Goal: Task Accomplishment & Management: Manage account settings

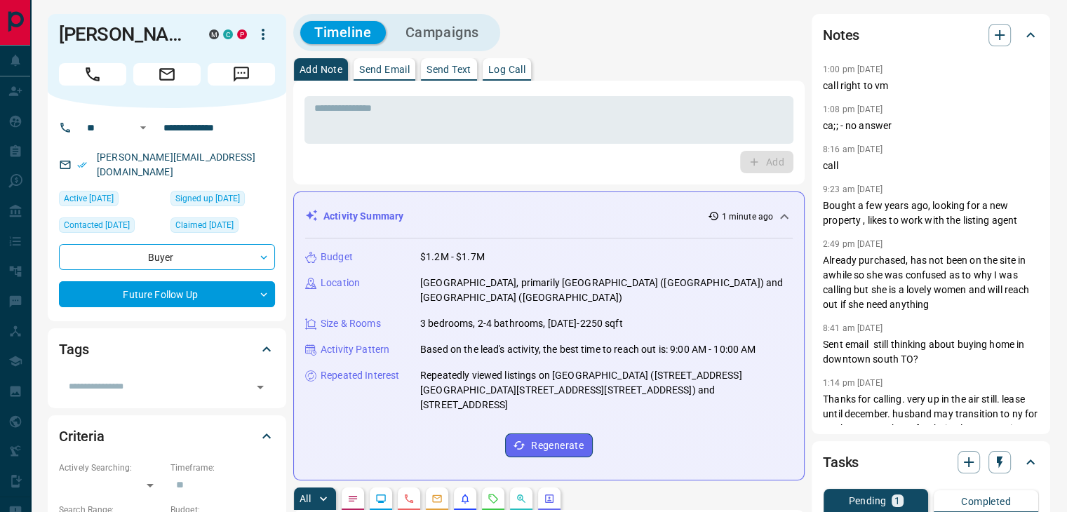
click at [637, 210] on div "Activity Summary 1 minute ago" at bounding box center [540, 216] width 471 height 15
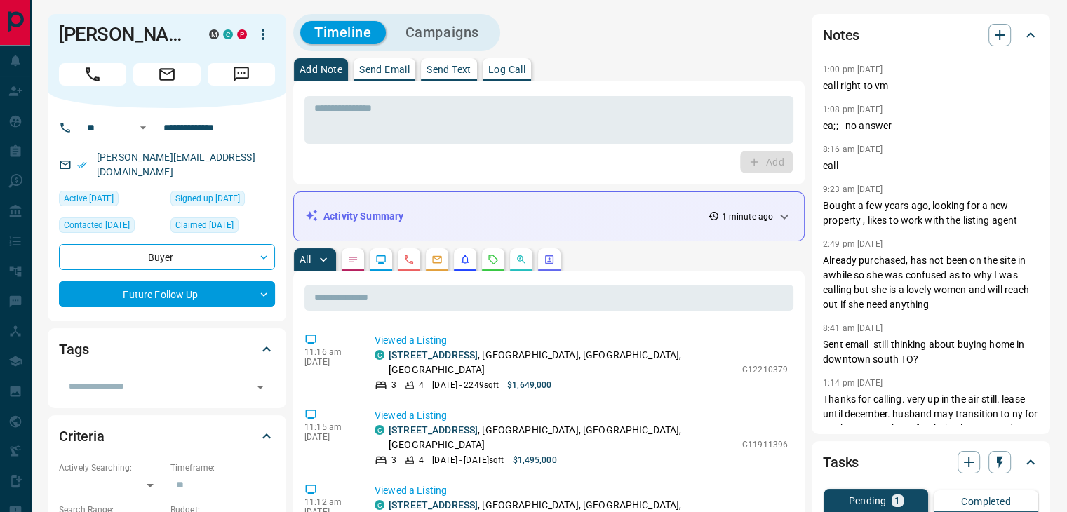
click at [449, 200] on div "Activity Summary 1 minute ago Budget $1.2M - $1.7M Location [GEOGRAPHIC_DATA], …" at bounding box center [548, 217] width 511 height 50
click at [461, 215] on div "Activity Summary 1 minute ago" at bounding box center [540, 216] width 471 height 15
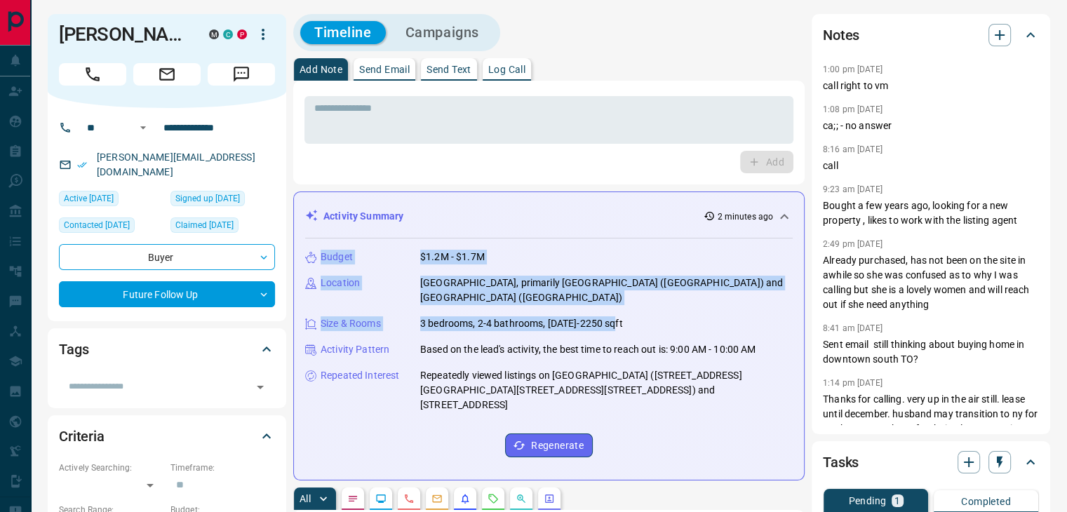
drag, startPoint x: 640, startPoint y: 297, endPoint x: 307, endPoint y: 253, distance: 335.4
click at [307, 253] on div "Budget $1.2M - $1.7M Location [GEOGRAPHIC_DATA], primarily [GEOGRAPHIC_DATA] ([…" at bounding box center [549, 354] width 488 height 230
copy div "Budget $1.2M - $1.7M Location [GEOGRAPHIC_DATA], primarily [GEOGRAPHIC_DATA] ([…"
click at [384, 68] on p "Send Email" at bounding box center [384, 70] width 51 height 10
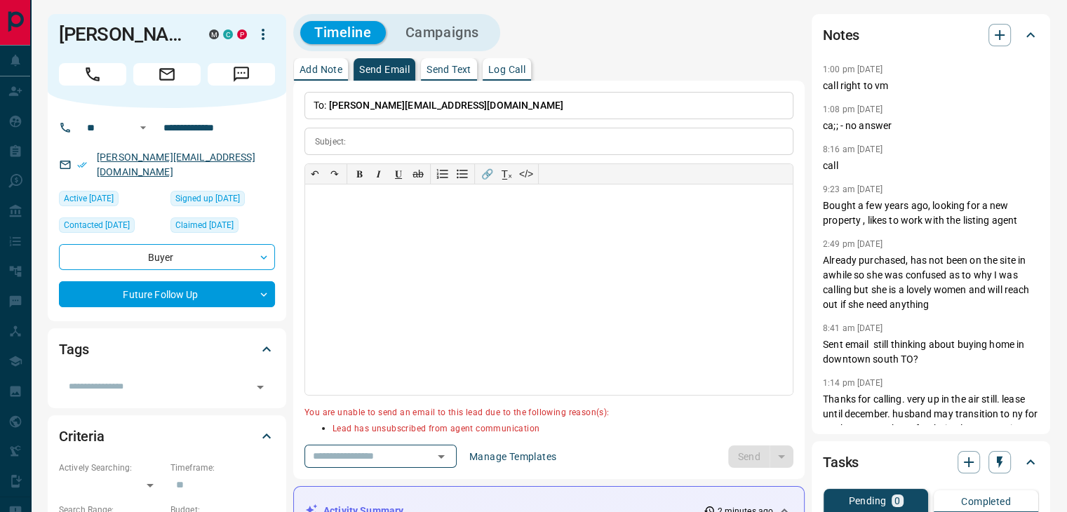
click at [168, 178] on link "[PERSON_NAME][EMAIL_ADDRESS][DOMAIN_NAME]" at bounding box center [176, 165] width 159 height 26
drag, startPoint x: 232, startPoint y: 179, endPoint x: 93, endPoint y: 180, distance: 138.9
click at [93, 180] on div "[PERSON_NAME][EMAIL_ADDRESS][DOMAIN_NAME]" at bounding box center [167, 165] width 216 height 38
copy link "[PERSON_NAME][EMAIL_ADDRESS][DOMAIN_NAME]"
click at [518, 68] on p "Log Call" at bounding box center [506, 70] width 37 height 10
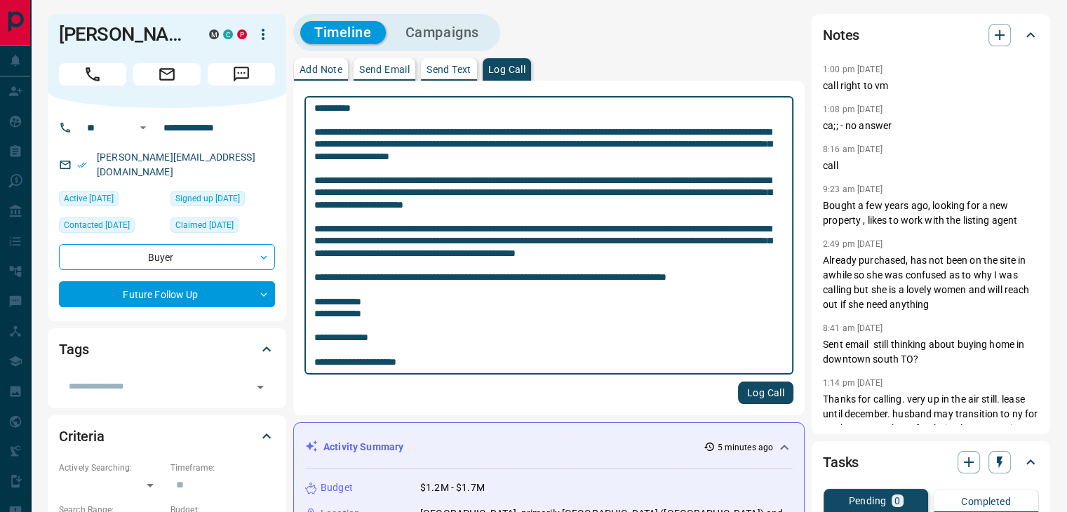
type textarea "**********"
click at [761, 400] on button "Log Call" at bounding box center [765, 393] width 55 height 22
